Goal: Task Accomplishment & Management: Complete application form

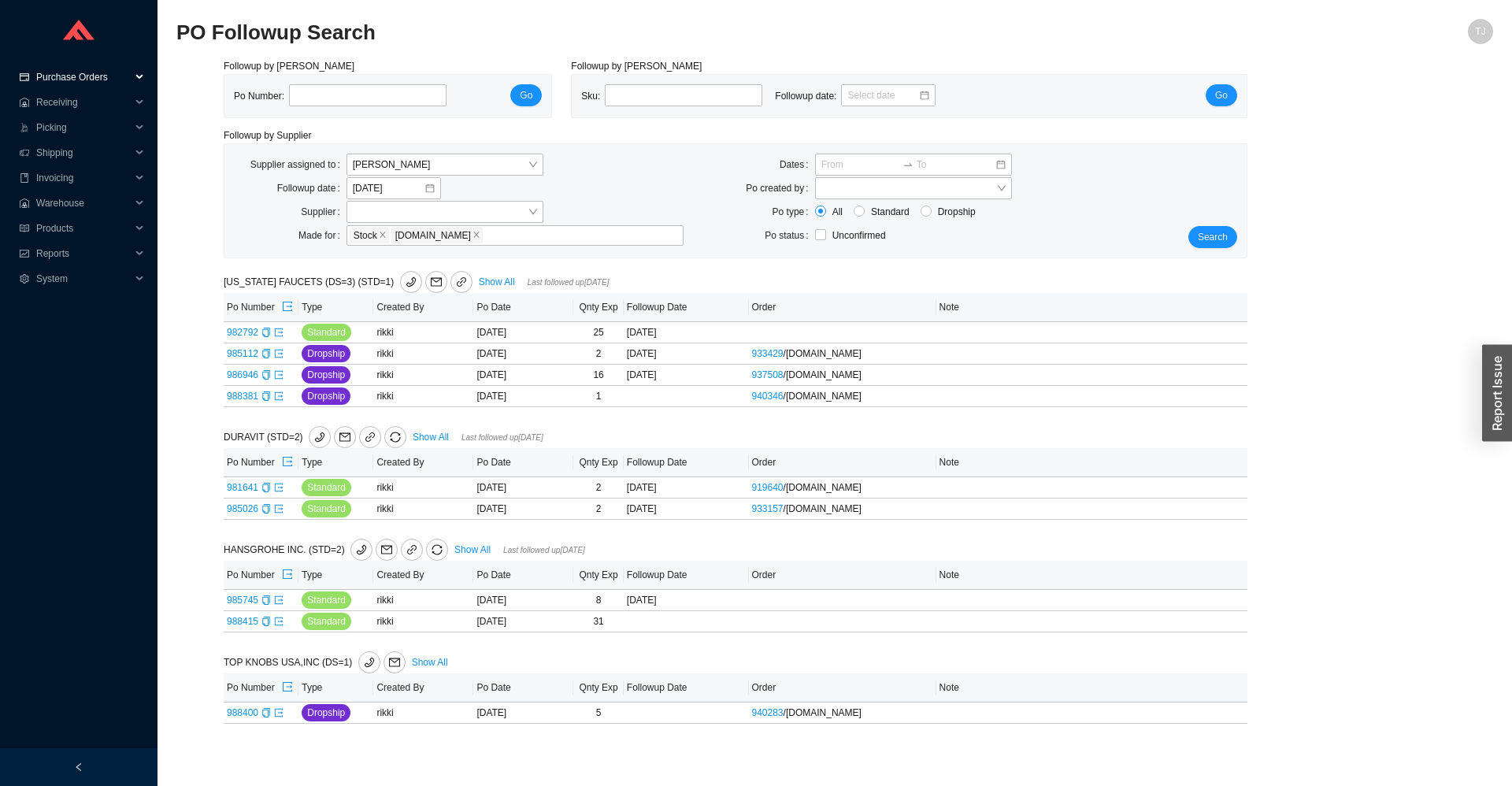
click at [61, 84] on span "Purchase Orders" at bounding box center [83, 77] width 94 height 25
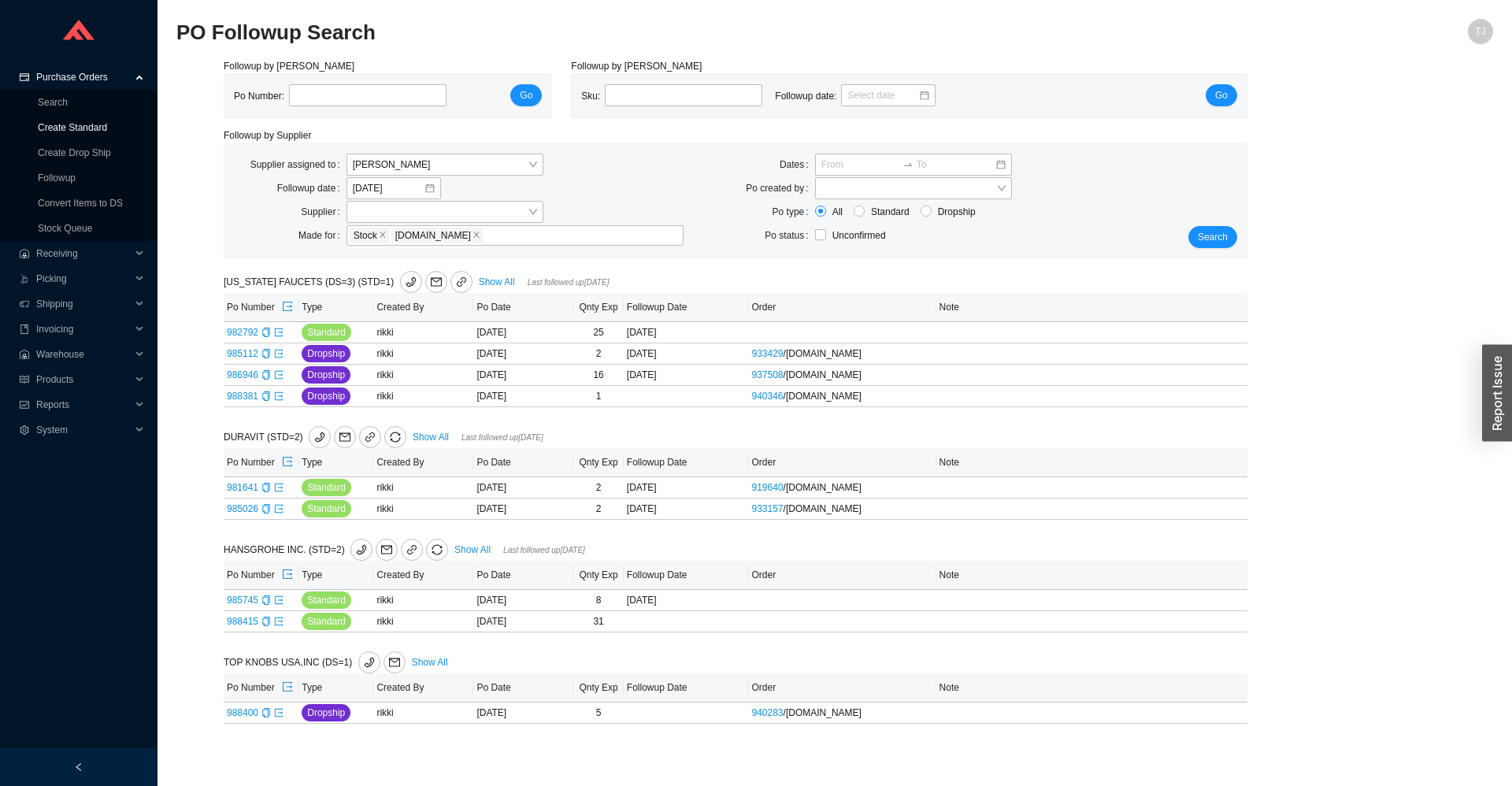
click at [73, 129] on link "Create Standard" at bounding box center [72, 128] width 69 height 11
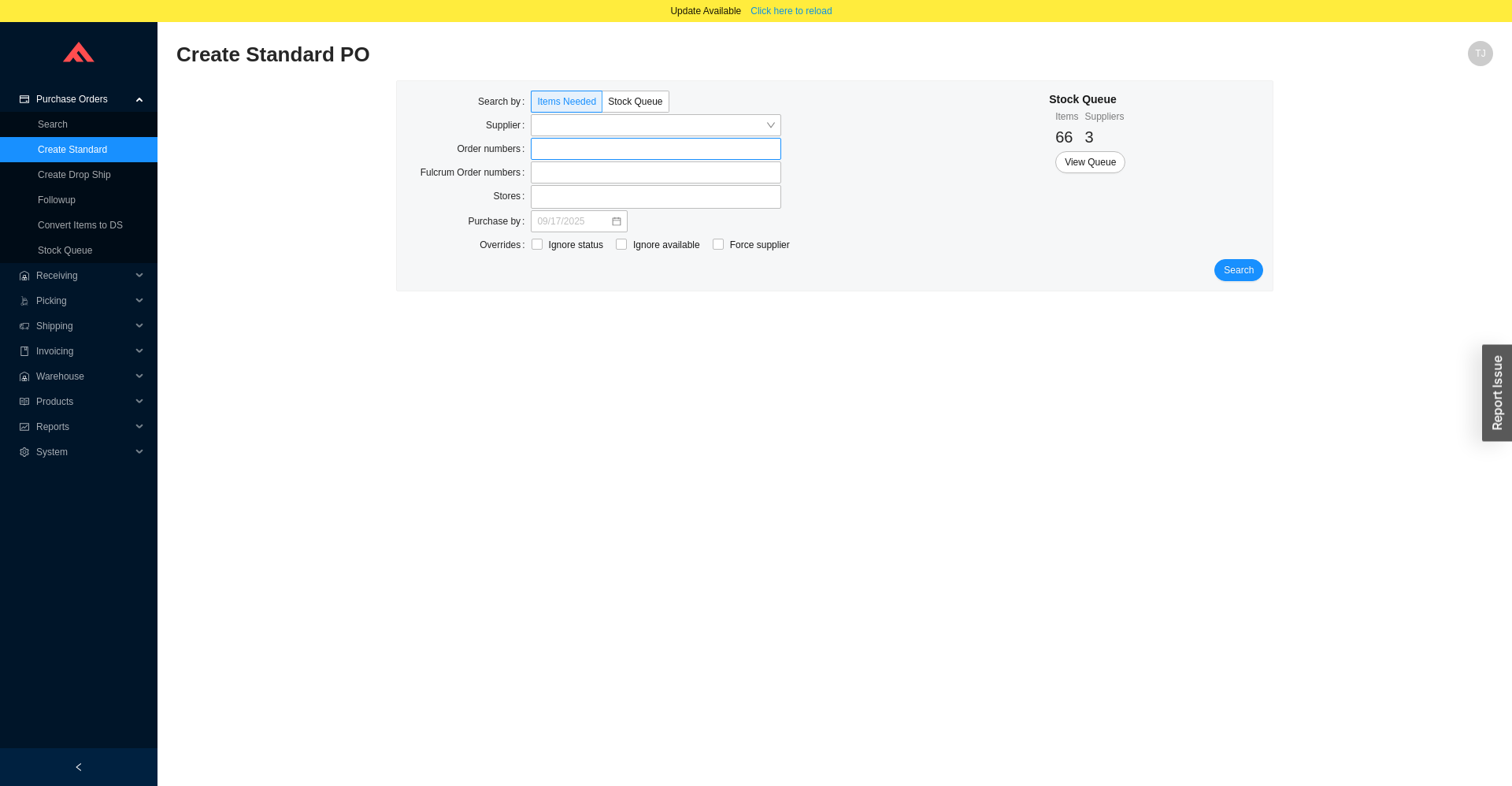
click at [563, 151] on label at bounding box center [656, 148] width 251 height 22
click at [544, 151] on input at bounding box center [539, 148] width 11 height 17
click at [1262, 267] on div "Search" at bounding box center [835, 271] width 857 height 22
click at [1256, 268] on button "Search" at bounding box center [1238, 271] width 49 height 22
